Goal: Transaction & Acquisition: Purchase product/service

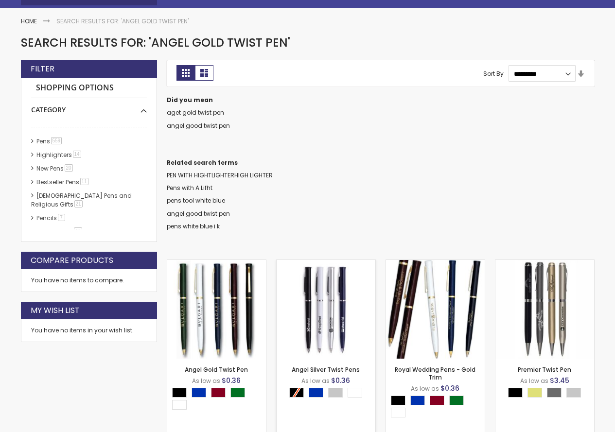
scroll to position [146, 0]
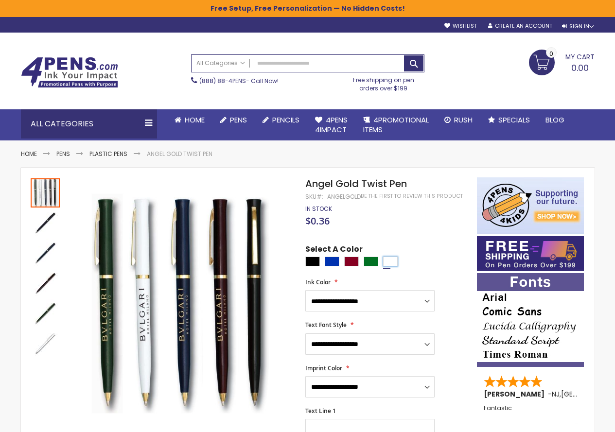
click at [397, 263] on div "White" at bounding box center [390, 262] width 15 height 10
type input "****"
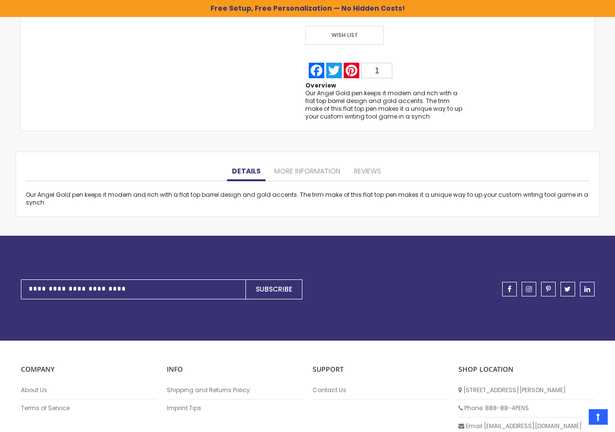
scroll to position [778, 0]
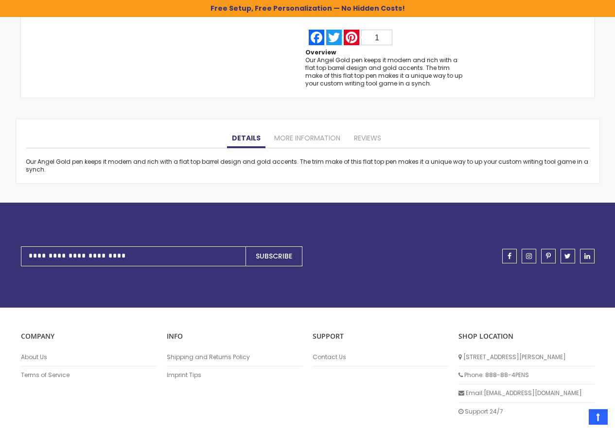
click at [317, 127] on div "Details Our Angel Gold pen keeps it modern and rich with a flat top barrel desi…" at bounding box center [307, 151] width 583 height 64
click at [319, 138] on link "More Information" at bounding box center [307, 138] width 76 height 19
